Goal: Task Accomplishment & Management: Manage account settings

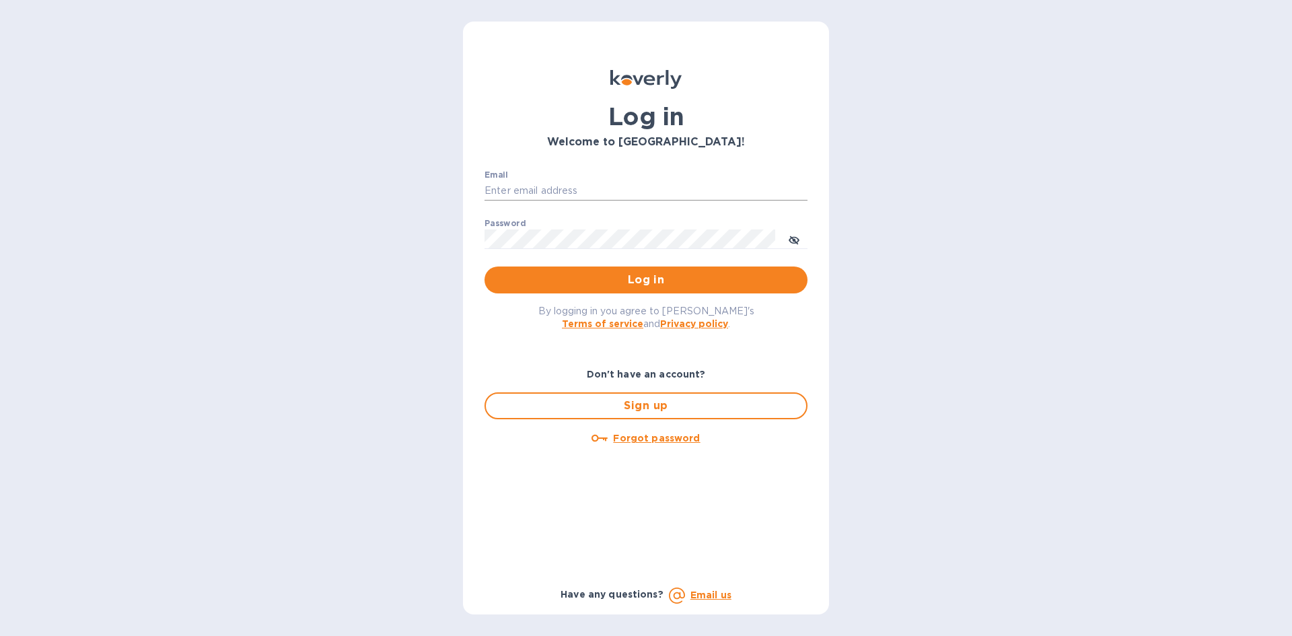
click at [529, 186] on input "Email" at bounding box center [645, 191] width 323 height 20
type input "lsbottleshop@gmail.com"
click at [484, 266] on button "Log in" at bounding box center [645, 279] width 323 height 27
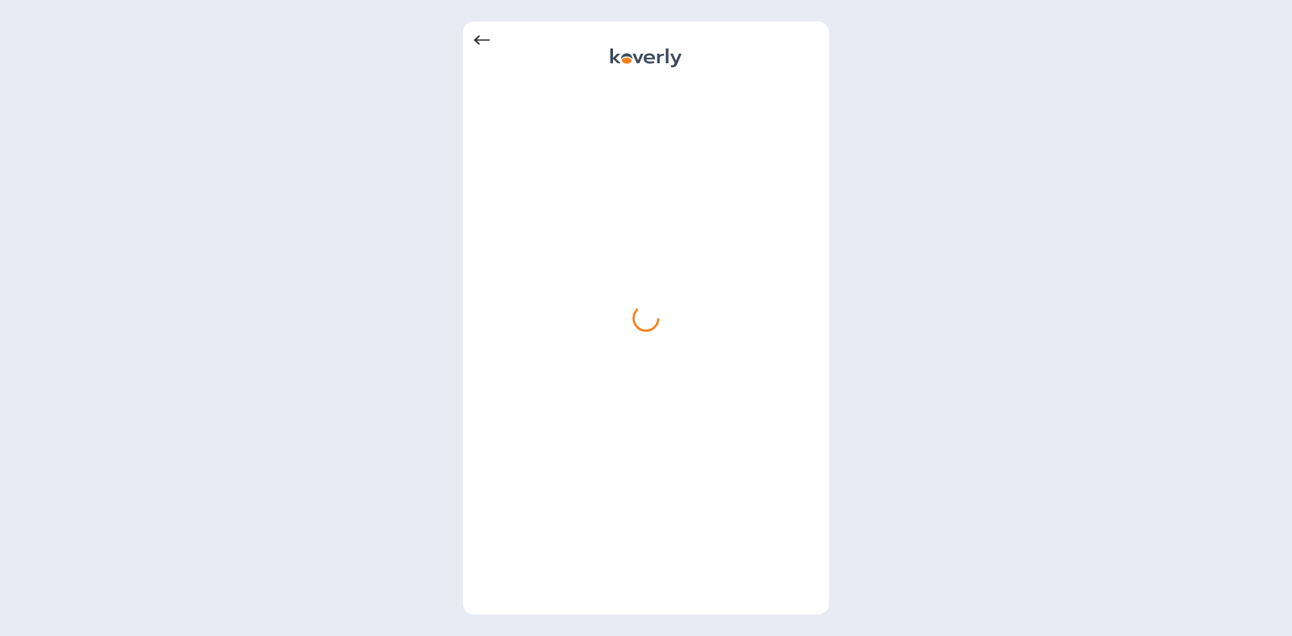
click at [478, 38] on icon at bounding box center [482, 40] width 16 height 16
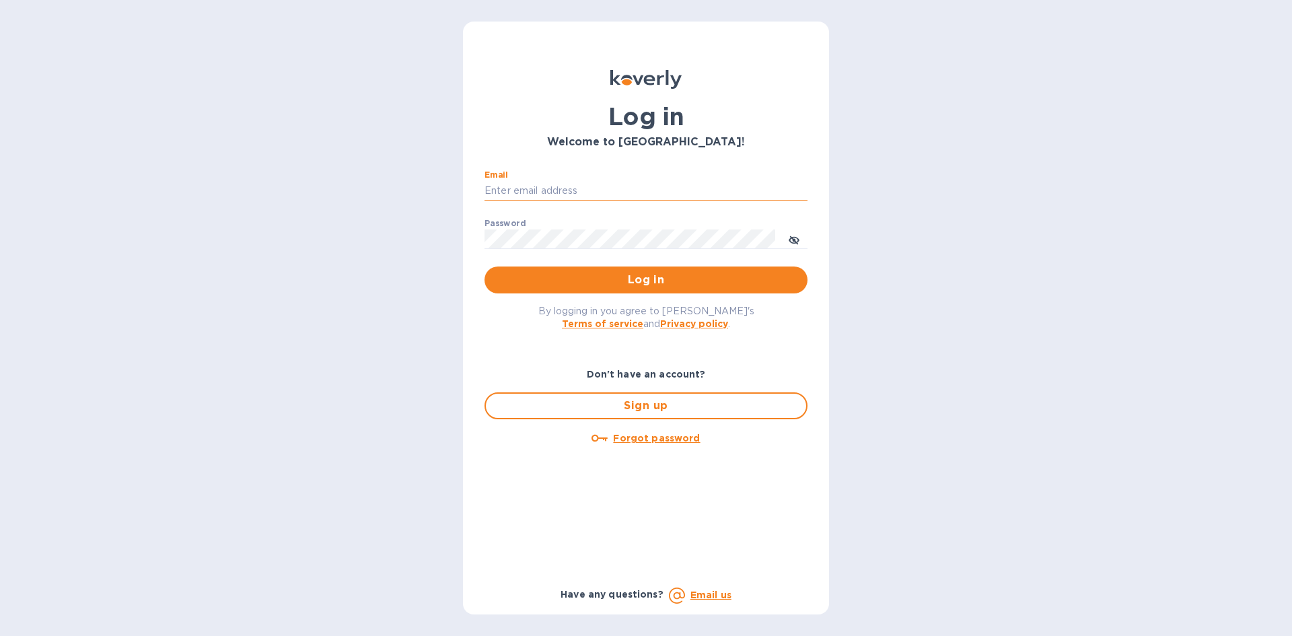
click at [548, 185] on input "Email" at bounding box center [645, 191] width 323 height 20
type input "[EMAIL_ADDRESS][DOMAIN_NAME]"
click at [484, 266] on button "Log in" at bounding box center [645, 279] width 323 height 27
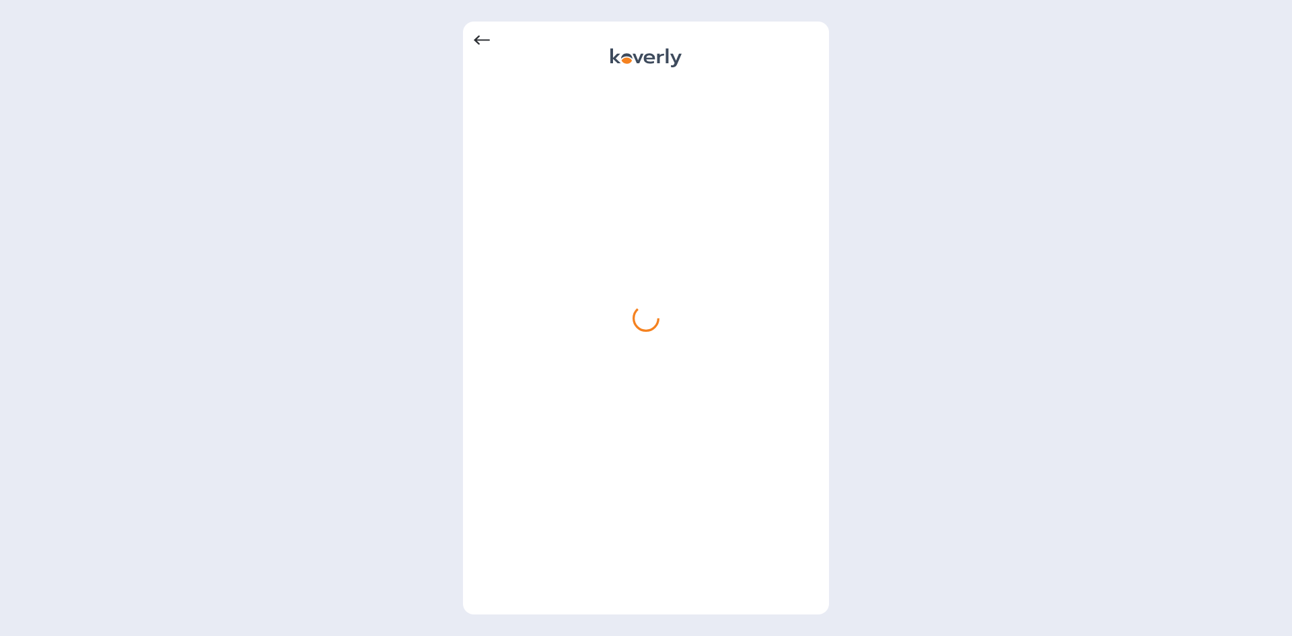
click at [484, 36] on icon at bounding box center [482, 40] width 16 height 16
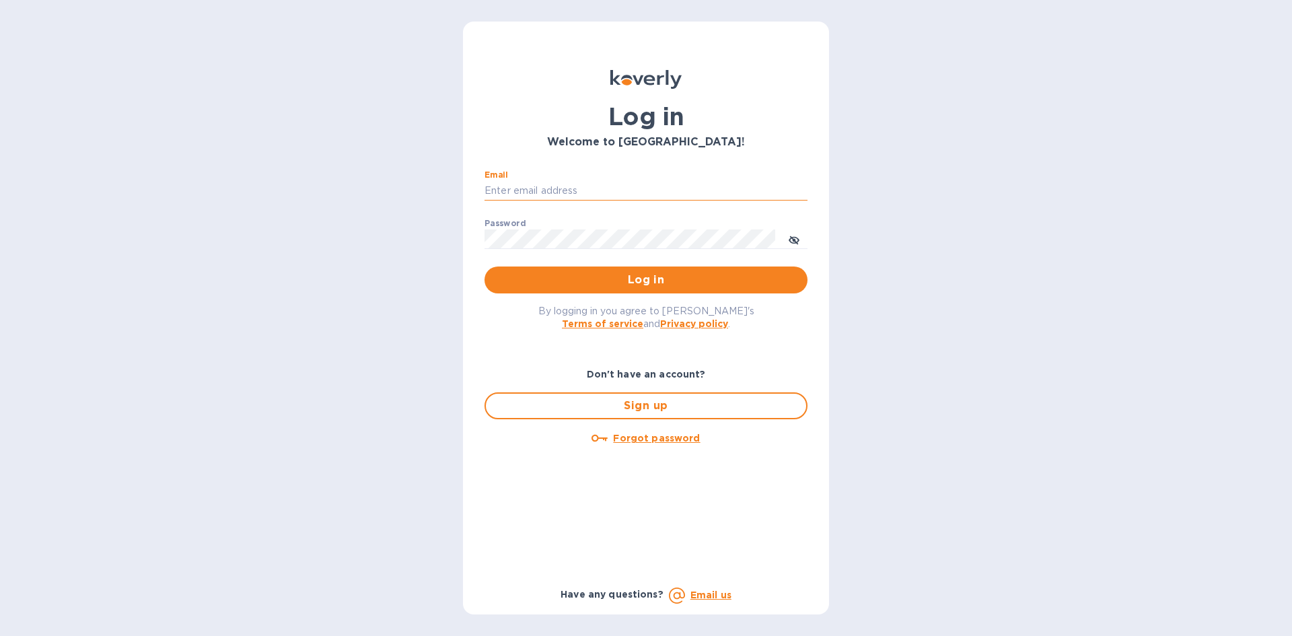
click at [577, 189] on input "Email" at bounding box center [645, 191] width 323 height 20
type input "[EMAIL_ADDRESS][DOMAIN_NAME]"
click at [484, 266] on button "Log in" at bounding box center [645, 279] width 323 height 27
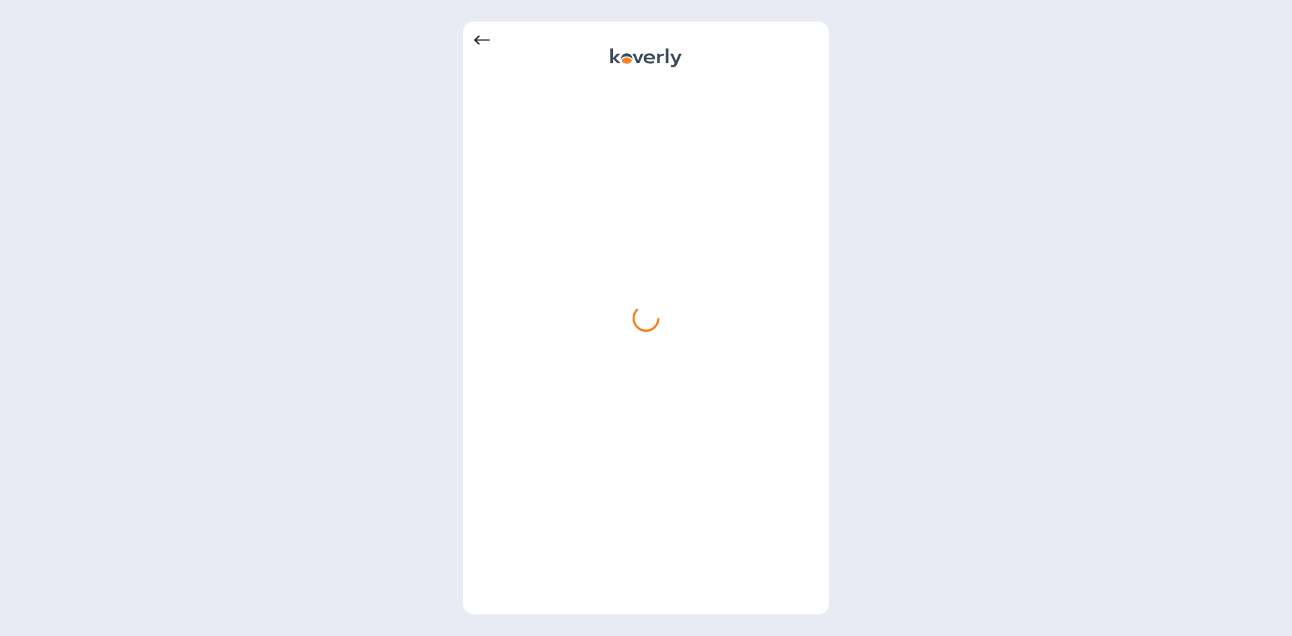
click at [488, 38] on icon at bounding box center [482, 40] width 16 height 16
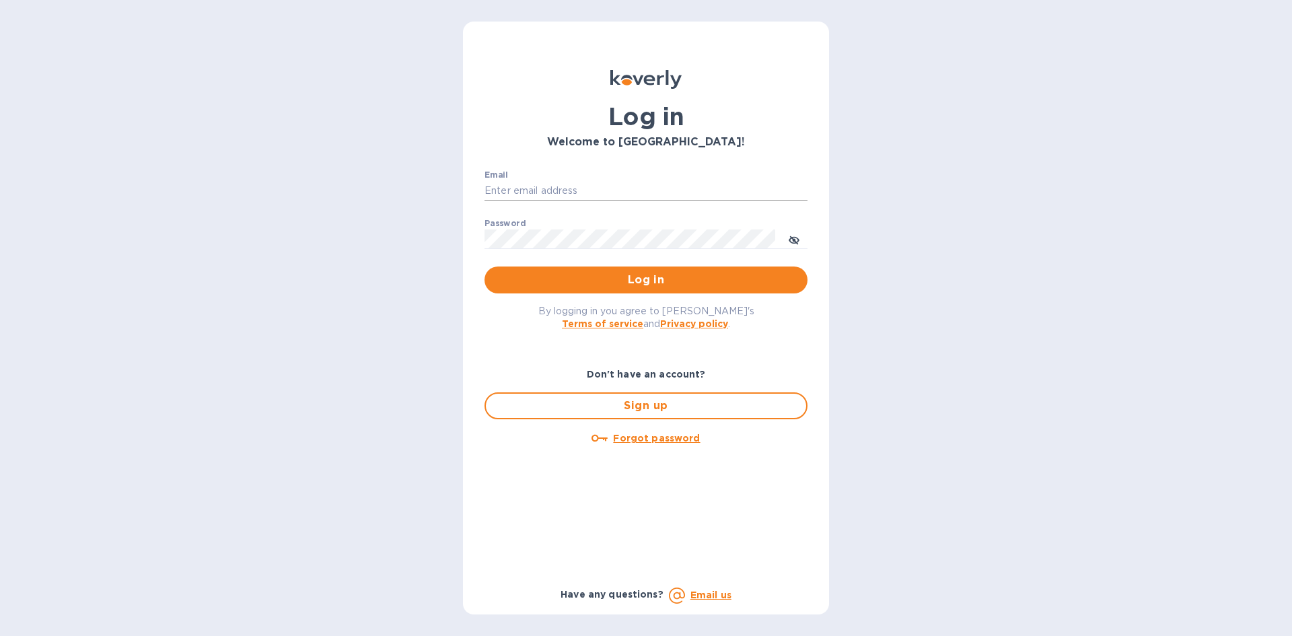
click at [519, 194] on input "Email" at bounding box center [645, 191] width 323 height 20
type input "lsbottleshop@gmail.com"
click at [484, 266] on button "Log in" at bounding box center [645, 279] width 323 height 27
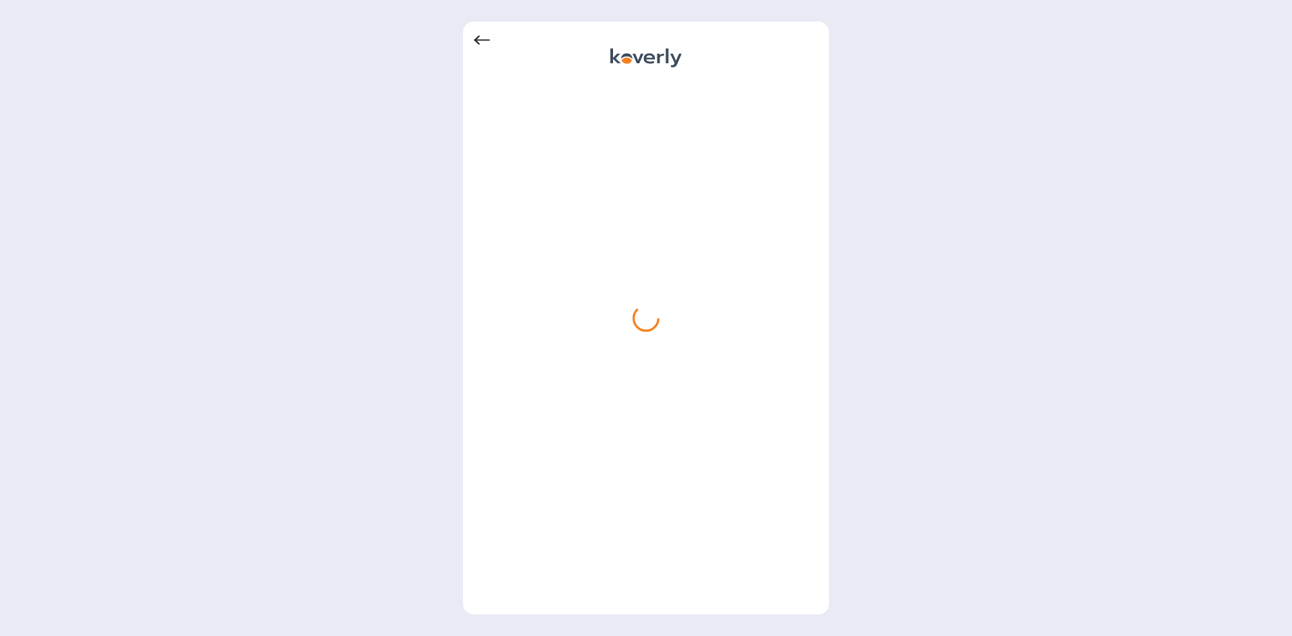
click at [484, 44] on icon at bounding box center [482, 40] width 16 height 16
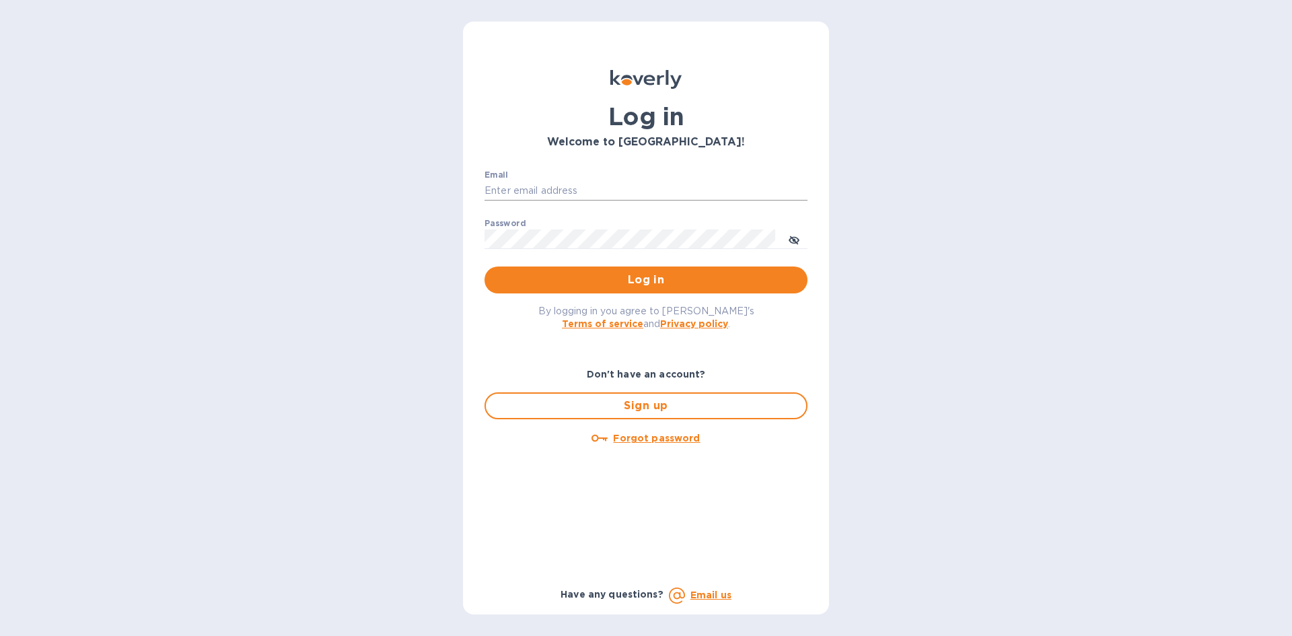
click at [521, 188] on input "Email" at bounding box center [645, 191] width 323 height 20
type input "lsbottleshop@gmail.com"
click at [573, 228] on div "Password ​" at bounding box center [645, 243] width 323 height 48
click at [484, 266] on button "Log in" at bounding box center [645, 279] width 323 height 27
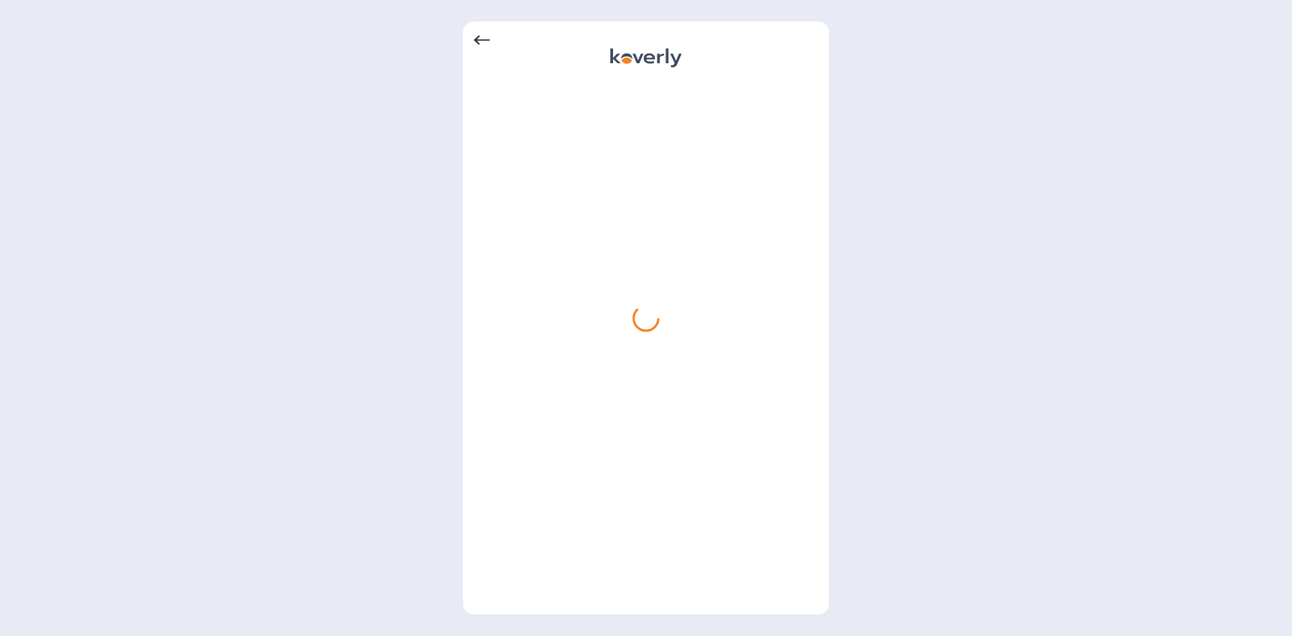
click at [483, 34] on icon at bounding box center [482, 40] width 16 height 16
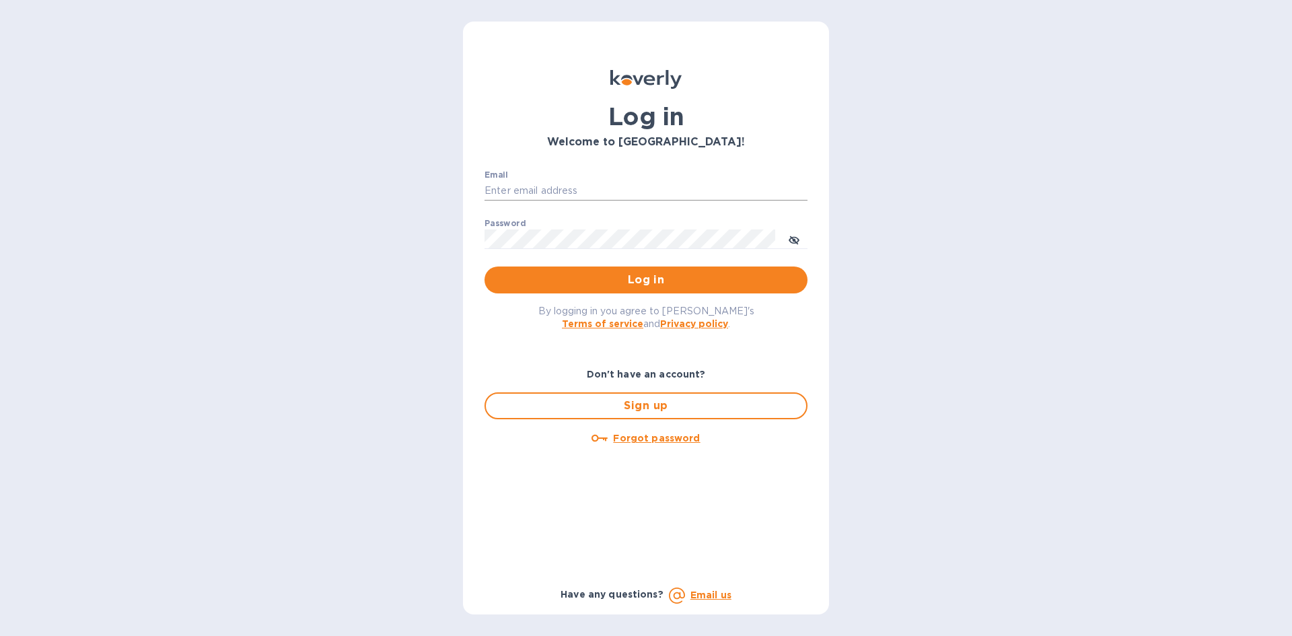
click at [519, 190] on input "Email" at bounding box center [645, 191] width 323 height 20
type input "lsbottleshop@gmail.com"
click at [484, 266] on button "Log in" at bounding box center [645, 279] width 323 height 27
